Goal: Task Accomplishment & Management: Complete application form

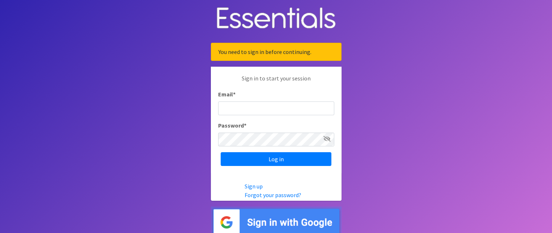
click at [306, 106] on input "Email *" at bounding box center [276, 109] width 116 height 14
type input "emily@jaxdiaperbank.org"
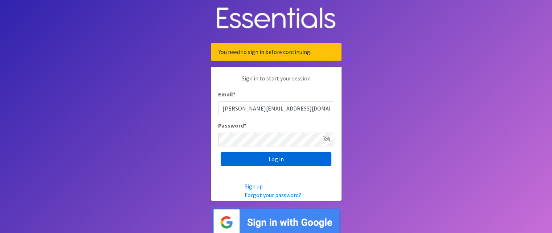
click at [269, 160] on input "Log in" at bounding box center [276, 160] width 111 height 14
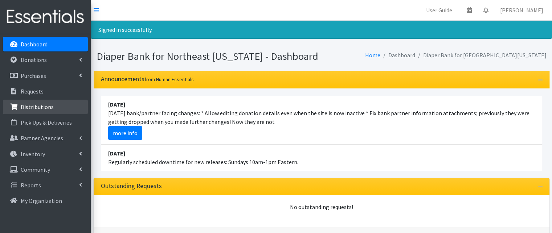
click at [41, 101] on link "Distributions" at bounding box center [45, 107] width 85 height 15
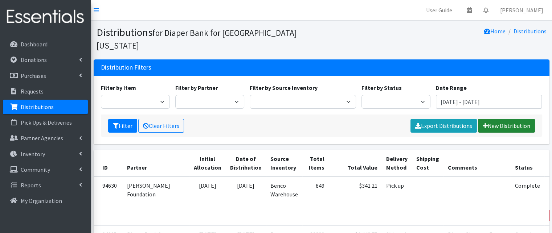
click at [501, 119] on link "New Distribution" at bounding box center [506, 126] width 57 height 14
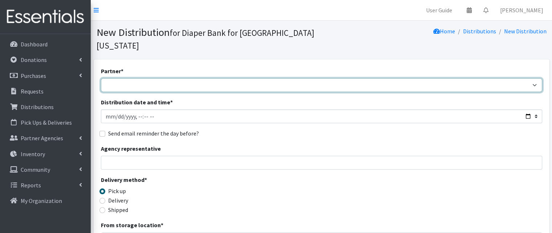
click at [270, 78] on select "Adore Me Nanny Baby Luv Pregnancy Center Children of Inmates Daniel Kids Diaper…" at bounding box center [322, 85] width 442 height 14
select select "1161"
click at [101, 78] on select "Adore Me Nanny Baby Luv Pregnancy Center Children of Inmates Daniel Kids Diaper…" at bounding box center [322, 85] width 442 height 14
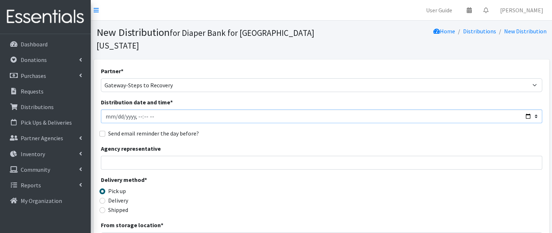
click at [166, 110] on input "Distribution date and time *" at bounding box center [322, 117] width 442 height 14
click at [529, 110] on input "Distribution date and time *" at bounding box center [322, 117] width 442 height 14
click at [535, 110] on input "Distribution date and time *" at bounding box center [322, 117] width 442 height 14
click at [528, 110] on input "Distribution date and time *" at bounding box center [322, 117] width 442 height 14
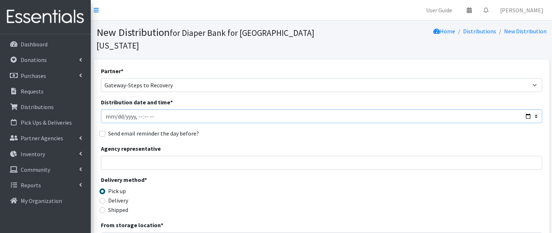
type input "2025-09-05T11:59"
click at [285, 110] on input "Distribution date and time *" at bounding box center [322, 117] width 442 height 14
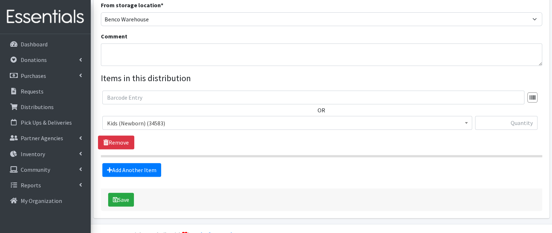
scroll to position [225, 0]
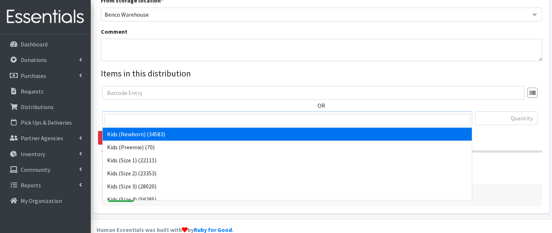
click at [174, 114] on span "Kids (Newborn) (34583)" at bounding box center [287, 119] width 361 height 10
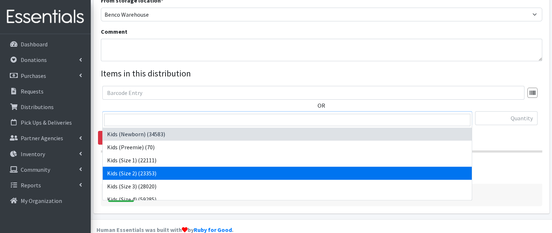
select select "4128"
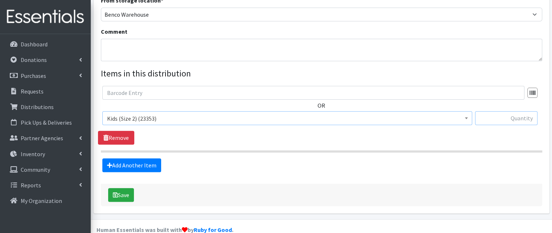
click at [493, 111] on input "text" at bounding box center [506, 118] width 62 height 14
type input "100"
click at [119, 159] on link "Add Another Item" at bounding box center [131, 166] width 59 height 14
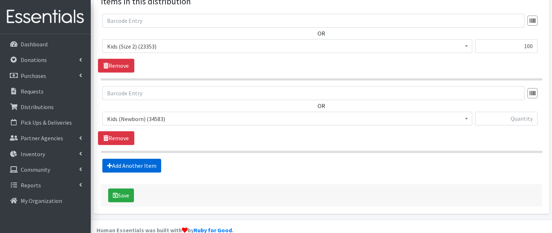
scroll to position [298, 0]
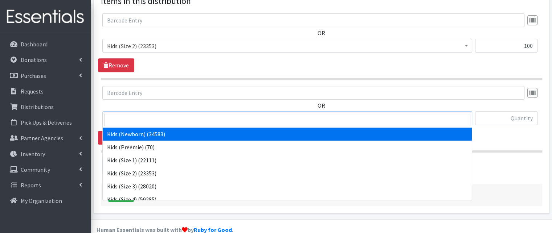
click at [168, 114] on span "Kids (Newborn) (34583)" at bounding box center [287, 119] width 361 height 10
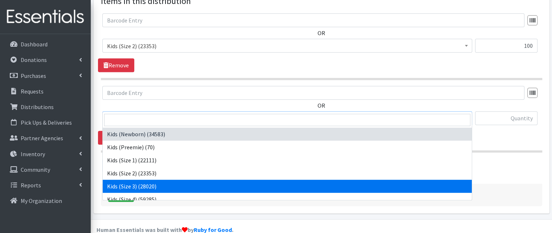
select select "4132"
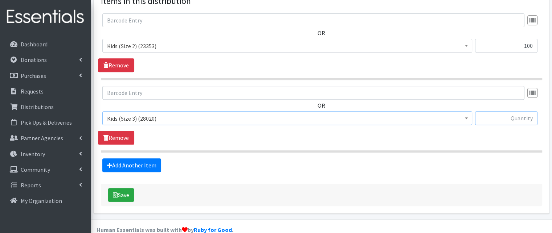
click at [505, 111] on input "text" at bounding box center [506, 118] width 62 height 14
type input "150"
click at [131, 159] on link "Add Another Item" at bounding box center [131, 166] width 59 height 14
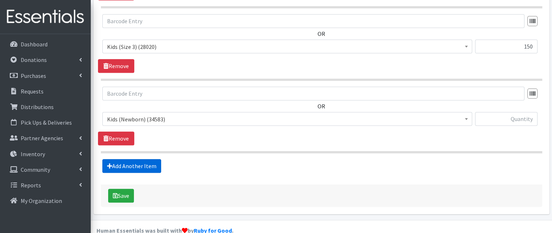
scroll to position [370, 0]
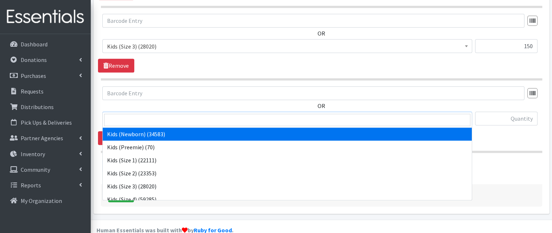
click at [160, 112] on span "Kids (Newborn) (34583)" at bounding box center [287, 119] width 370 height 14
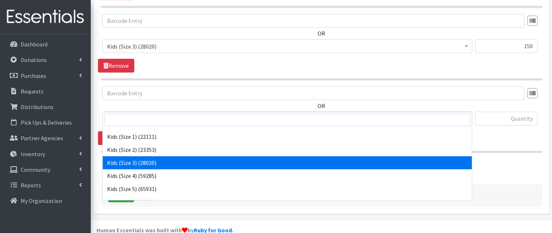
scroll to position [36, 0]
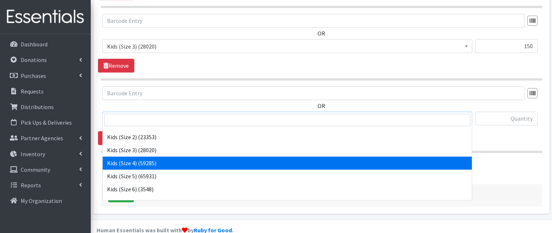
select select "4133"
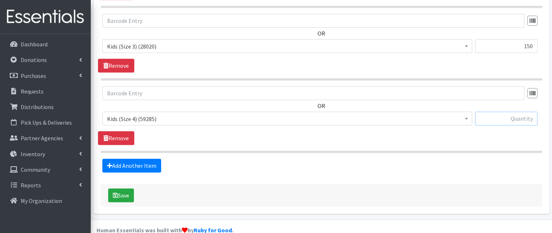
click at [514, 112] on input "text" at bounding box center [506, 119] width 62 height 14
type input "150"
click at [220, 114] on span "Kids (Size 4) (59285)" at bounding box center [287, 119] width 361 height 10
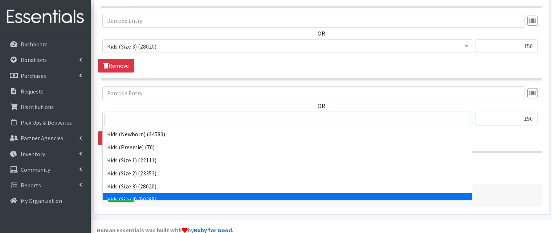
scroll to position [52, 0]
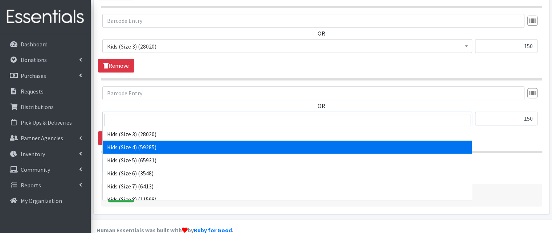
click at [221, 114] on span "Kids (Size 4) (59285)" at bounding box center [287, 119] width 361 height 10
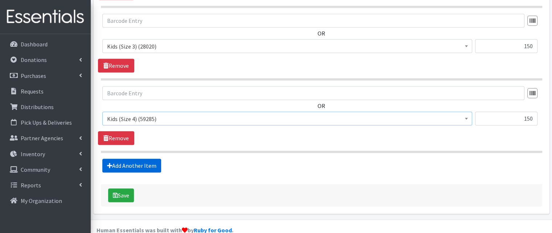
click at [121, 159] on link "Add Another Item" at bounding box center [131, 166] width 59 height 14
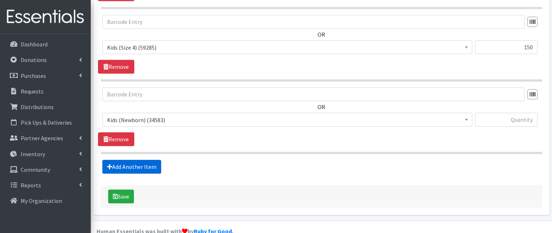
scroll to position [442, 0]
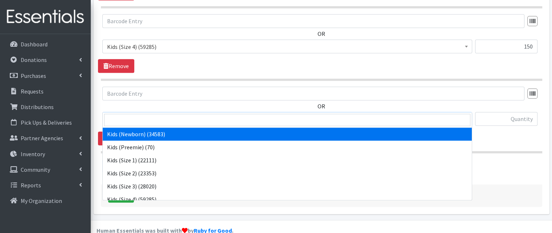
click at [138, 114] on span "Kids (Newborn) (34583)" at bounding box center [287, 119] width 361 height 10
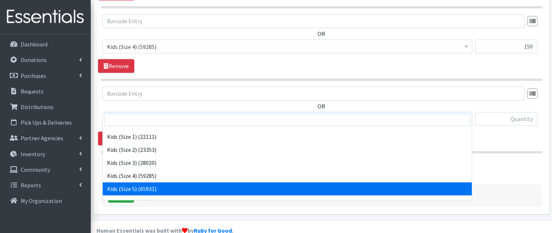
scroll to position [36, 0]
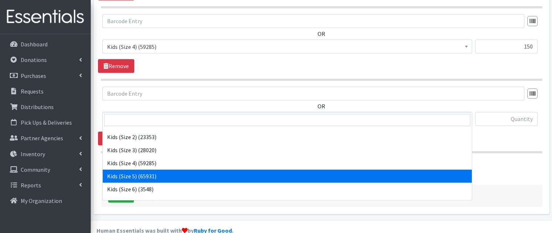
select select "4134"
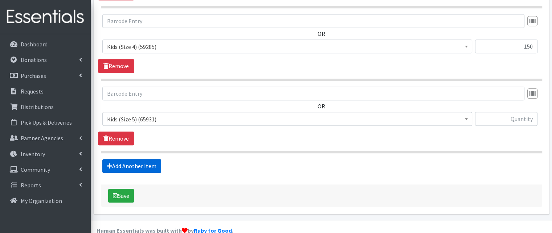
click at [116, 159] on link "Add Another Item" at bounding box center [131, 166] width 59 height 14
click at [198, 114] on span "Kids (Newborn) (34583)" at bounding box center [287, 119] width 361 height 10
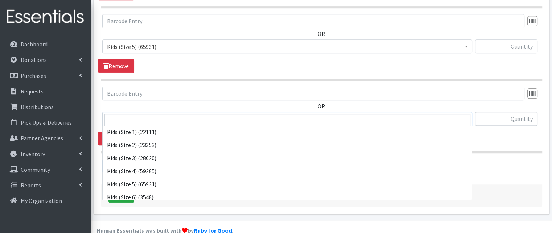
scroll to position [73, 0]
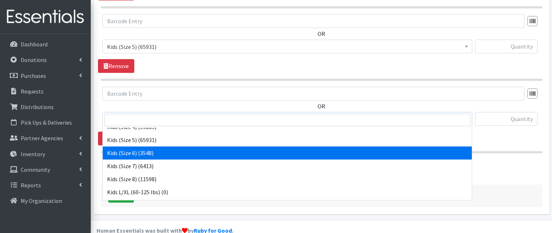
select select "4135"
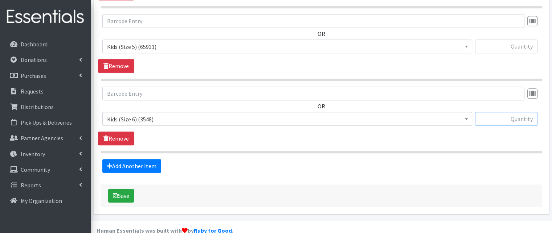
click at [509, 112] on input "text" at bounding box center [506, 119] width 62 height 14
type input "50"
click at [131, 159] on link "Add Another Item" at bounding box center [131, 166] width 59 height 14
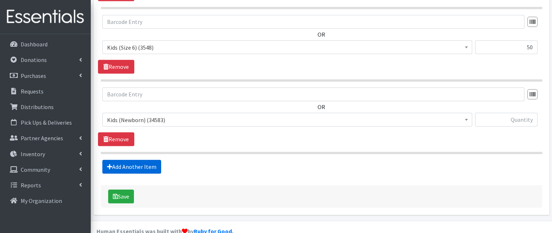
scroll to position [587, 0]
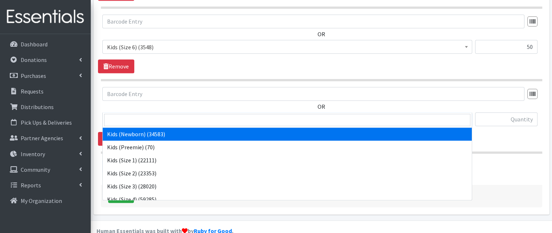
click at [137, 115] on span "Kids (Newborn) (34583)" at bounding box center [287, 120] width 361 height 10
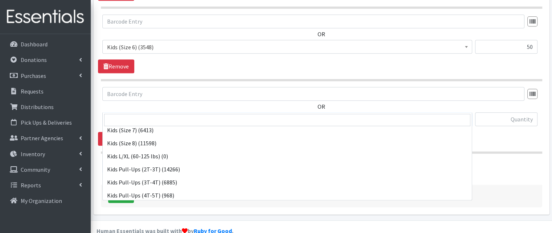
scroll to position [109, 0]
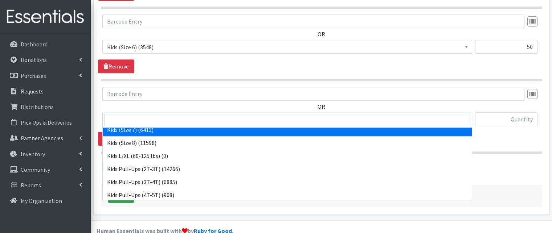
select select "6172"
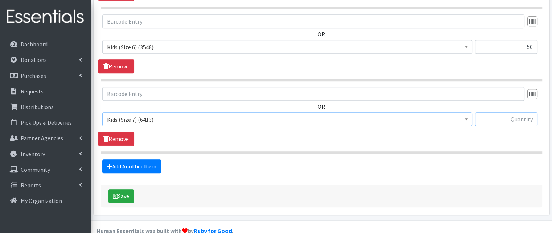
click at [519, 113] on input "text" at bounding box center [506, 120] width 62 height 14
type input "50"
click at [141, 160] on link "Add Another Item" at bounding box center [131, 167] width 59 height 14
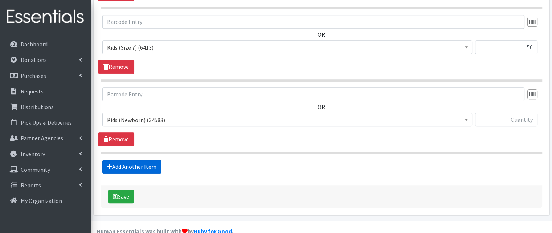
scroll to position [659, 0]
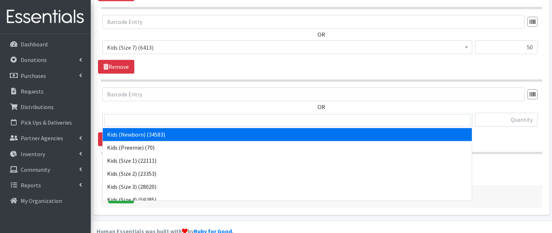
click at [152, 115] on span "Kids (Newborn) (34583)" at bounding box center [287, 120] width 361 height 10
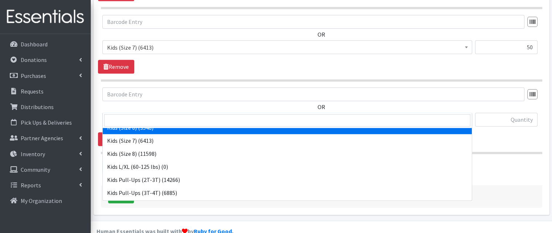
scroll to position [137, 0]
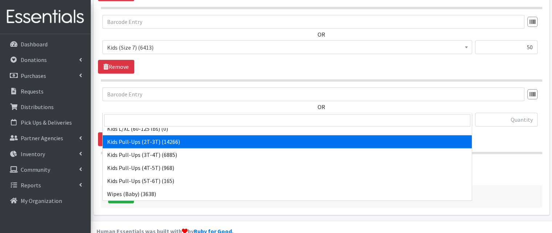
select select "4147"
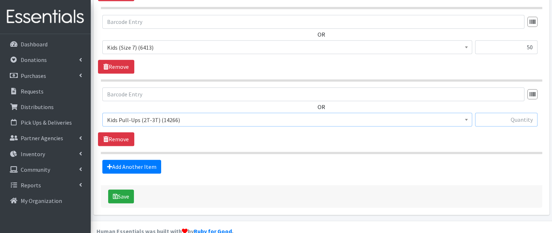
click at [520, 113] on input "text" at bounding box center [506, 120] width 62 height 14
type input "50"
click at [147, 160] on link "Add Another Item" at bounding box center [131, 167] width 59 height 14
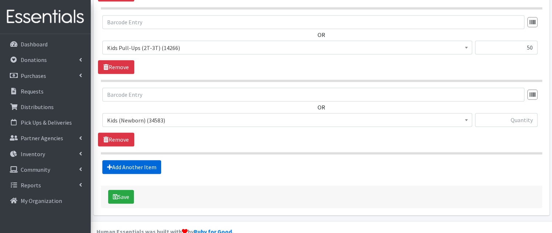
scroll to position [732, 0]
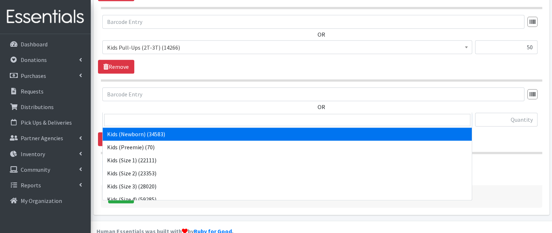
click at [190, 115] on span "Kids (Newborn) (34583)" at bounding box center [287, 120] width 361 height 10
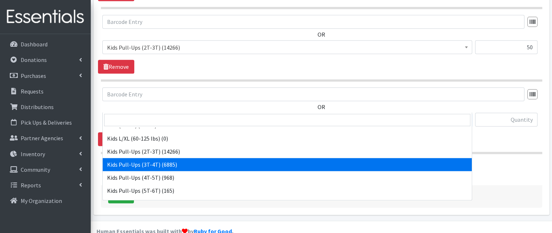
scroll to position [137, 0]
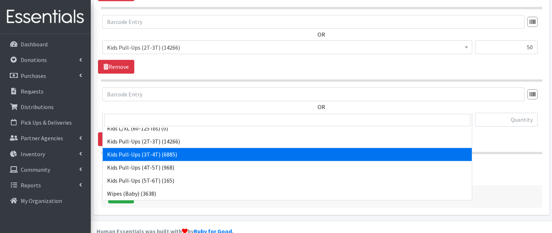
select select "4148"
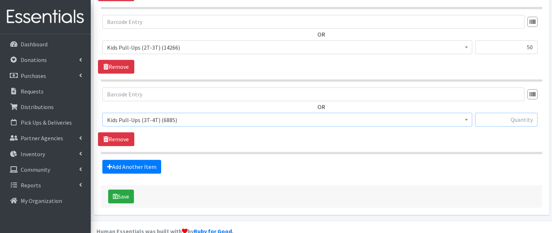
click at [513, 113] on input "text" at bounding box center [506, 120] width 62 height 14
type input "50"
click at [147, 160] on link "Add Another Item" at bounding box center [131, 167] width 59 height 14
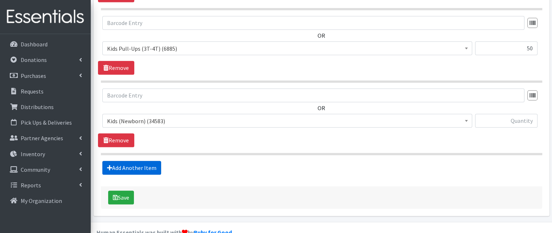
scroll to position [805, 0]
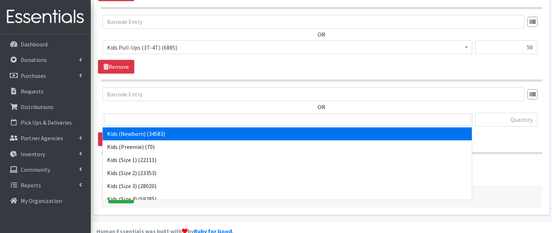
click at [169, 115] on span "Kids (Newborn) (34583)" at bounding box center [287, 120] width 361 height 10
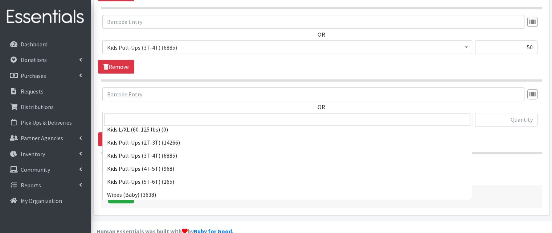
scroll to position [137, 0]
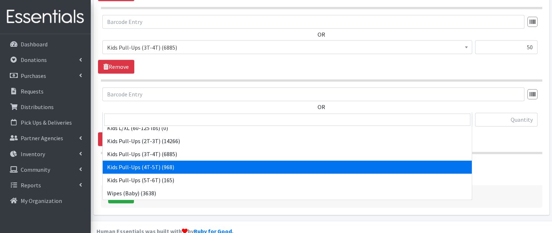
select select "4129"
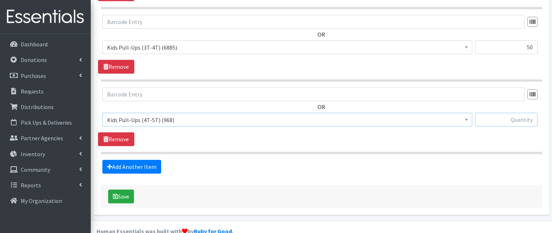
click at [509, 113] on input "text" at bounding box center [506, 120] width 62 height 14
type input "50"
click at [145, 160] on link "Add Another Item" at bounding box center [131, 167] width 59 height 14
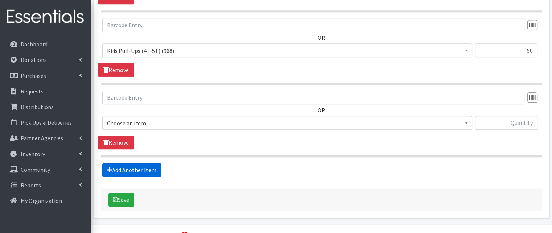
scroll to position [877, 0]
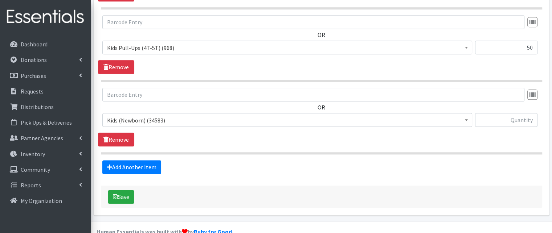
click at [160, 115] on span "Kids (Newborn) (34583)" at bounding box center [287, 120] width 361 height 10
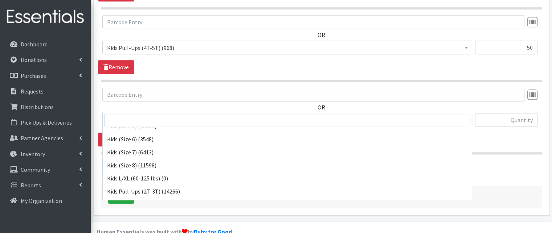
scroll to position [137, 0]
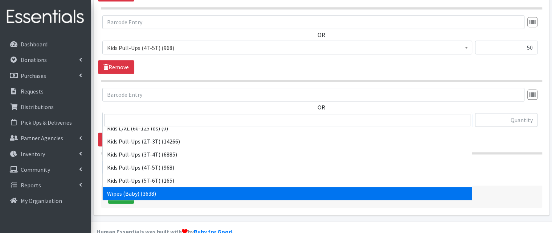
select select "4159"
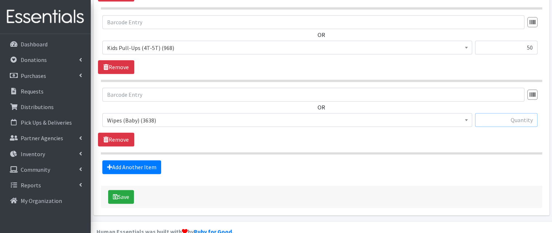
click at [501, 113] on input "text" at bounding box center [506, 120] width 62 height 14
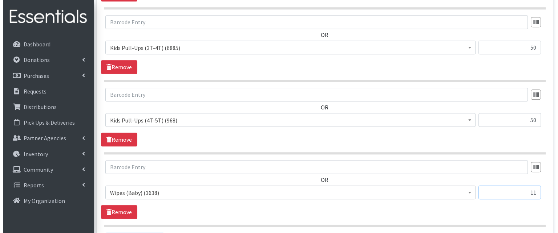
scroll to position [877, 0]
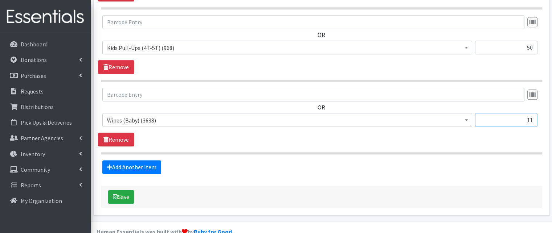
drag, startPoint x: 519, startPoint y: 106, endPoint x: 543, endPoint y: 106, distance: 24.3
click at [543, 106] on div "OR Kids (Newborn) (34583) Kids (Preemie) (70) Kids (Size 1) (22111) Kids (Size …" at bounding box center [321, 110] width 447 height 45
type input "22"
click at [120, 190] on button "Save" at bounding box center [121, 197] width 26 height 14
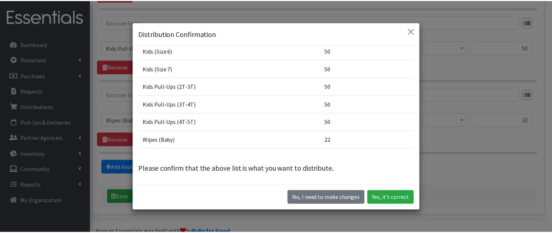
scroll to position [20, 0]
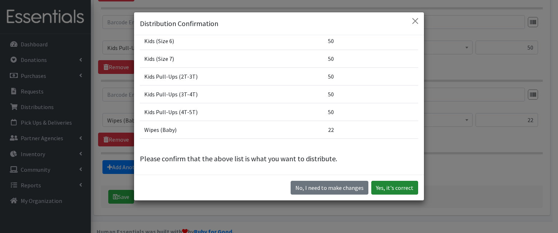
click at [371, 185] on button "Yes, it's correct" at bounding box center [394, 188] width 47 height 14
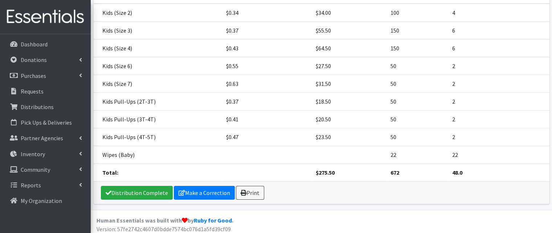
scroll to position [142, 0]
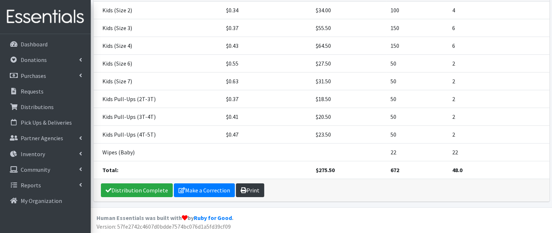
click at [255, 188] on link "Print" at bounding box center [250, 191] width 28 height 14
click at [248, 187] on link "Print" at bounding box center [250, 191] width 28 height 14
